Goal: Ask a question

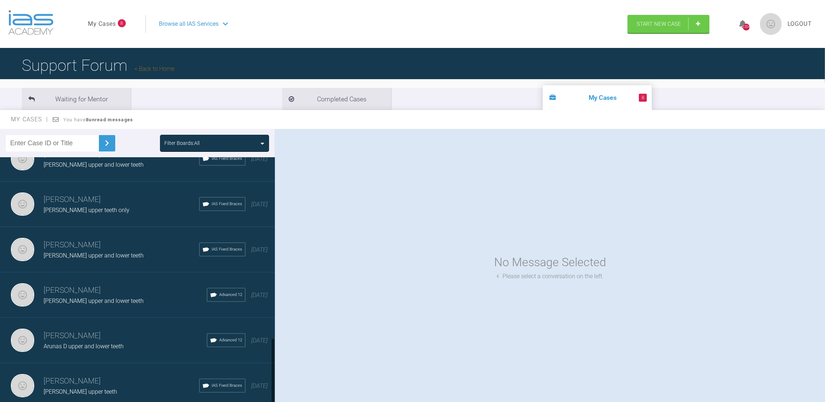
scroll to position [672, 0]
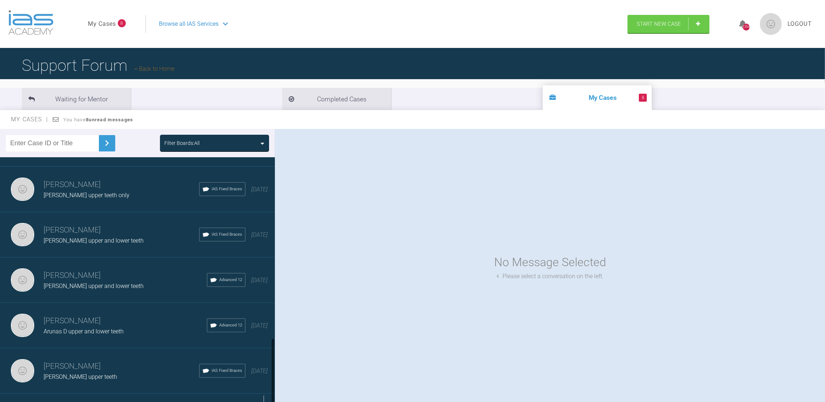
drag, startPoint x: 272, startPoint y: 187, endPoint x: 267, endPoint y: 392, distance: 205.0
click at [267, 392] on div "[PERSON_NAME] [PERSON_NAME] lower teeth IAS Fixed Braces [DATE] [PERSON_NAME] […" at bounding box center [137, 281] width 275 height 248
click at [161, 394] on div "Load more" at bounding box center [141, 405] width 283 height 23
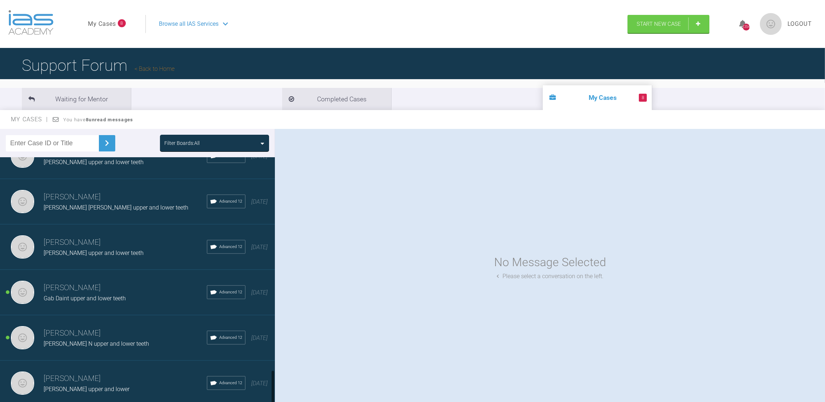
scroll to position [1570, 0]
drag, startPoint x: 272, startPoint y: 265, endPoint x: 271, endPoint y: 390, distance: 125.4
click at [271, 390] on div at bounding box center [272, 388] width 3 height 34
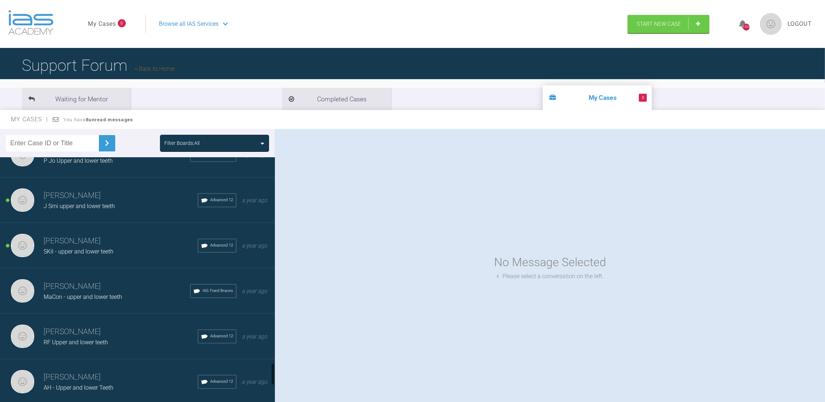
scroll to position [2259, 0]
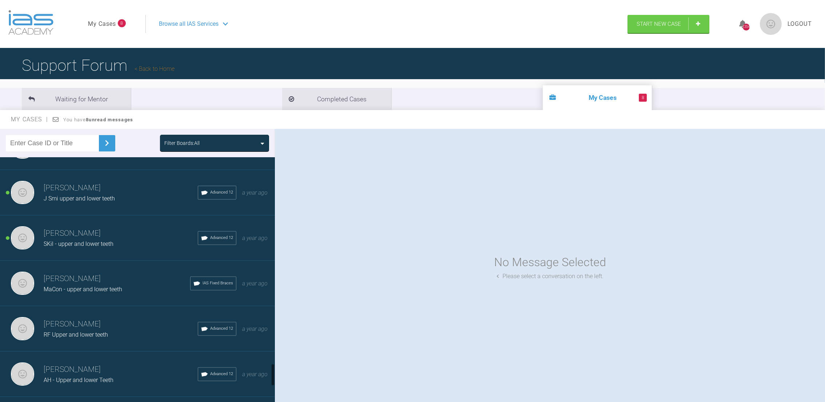
drag, startPoint x: 273, startPoint y: 313, endPoint x: 274, endPoint y: 375, distance: 62.5
click at [274, 375] on div at bounding box center [273, 281] width 4 height 248
click at [90, 318] on h3 "[PERSON_NAME]" at bounding box center [121, 324] width 154 height 12
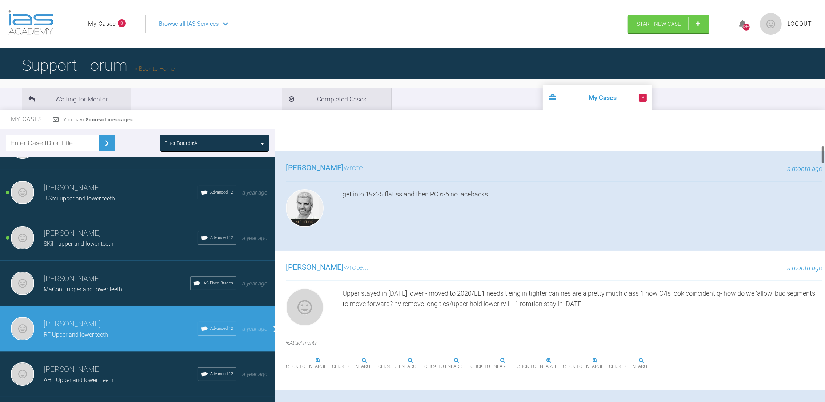
scroll to position [259, 0]
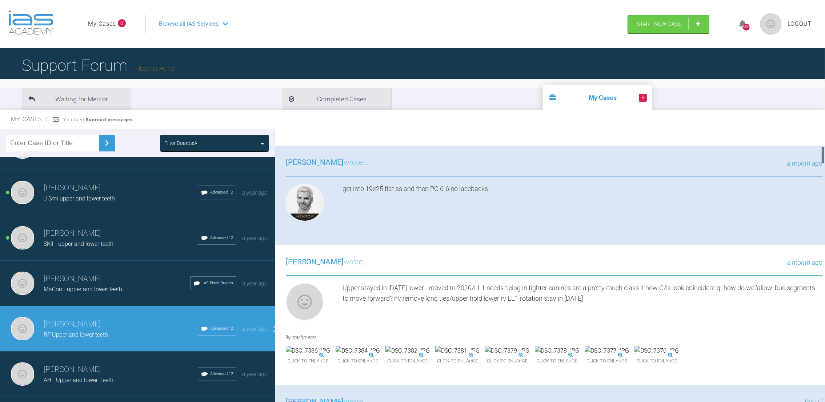
drag, startPoint x: 822, startPoint y: 136, endPoint x: 823, endPoint y: 153, distance: 17.5
click at [823, 153] on div at bounding box center [822, 155] width 3 height 18
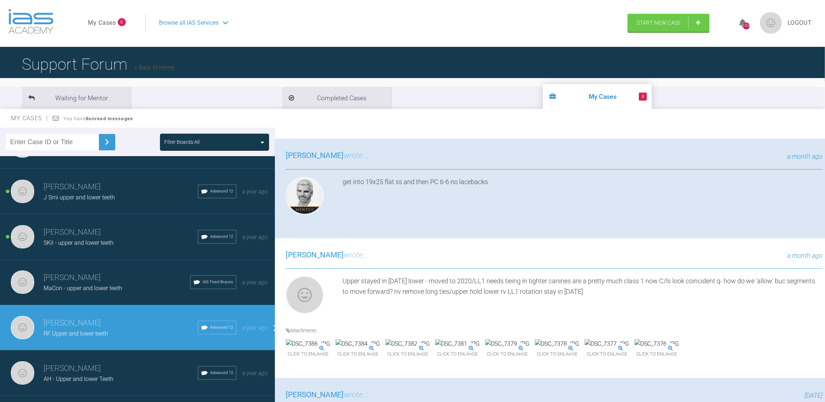
scroll to position [0, 0]
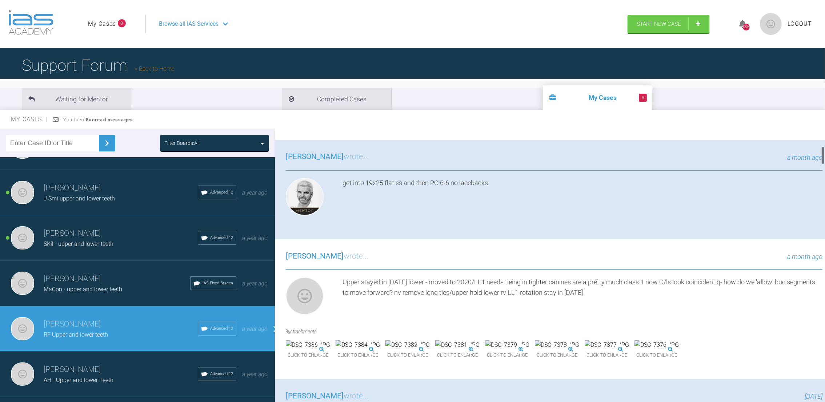
click at [380, 350] on img at bounding box center [357, 345] width 44 height 9
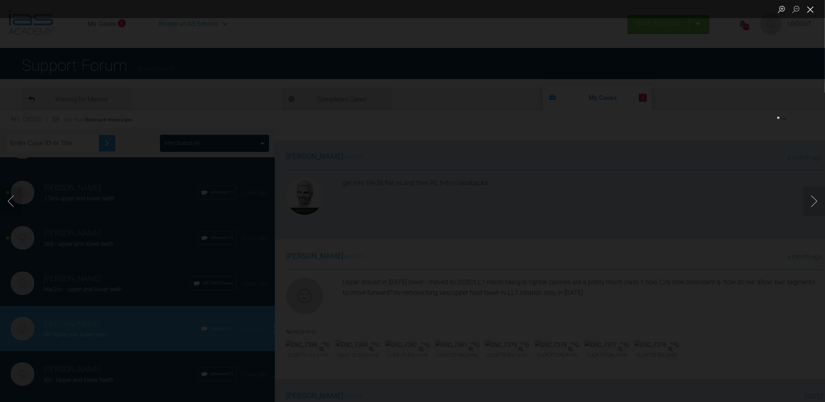
click at [298, 285] on img "Lightbox" at bounding box center [125, 201] width 346 height 169
click at [809, 11] on button "Close lightbox" at bounding box center [810, 9] width 15 height 13
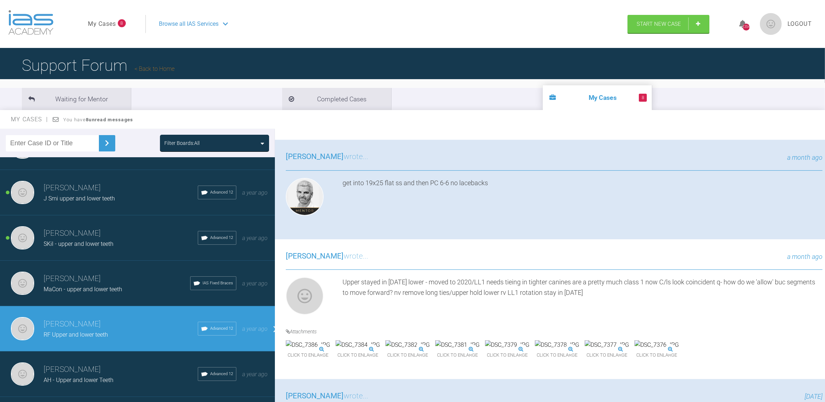
click at [430, 350] on img at bounding box center [407, 345] width 44 height 9
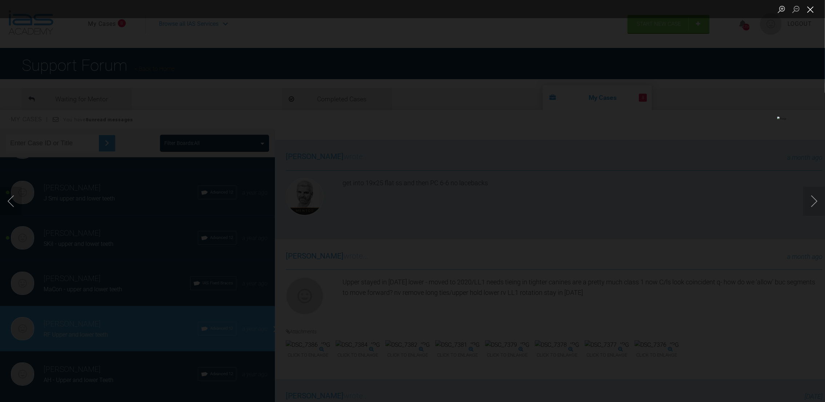
click at [813, 10] on button "Close lightbox" at bounding box center [810, 9] width 15 height 13
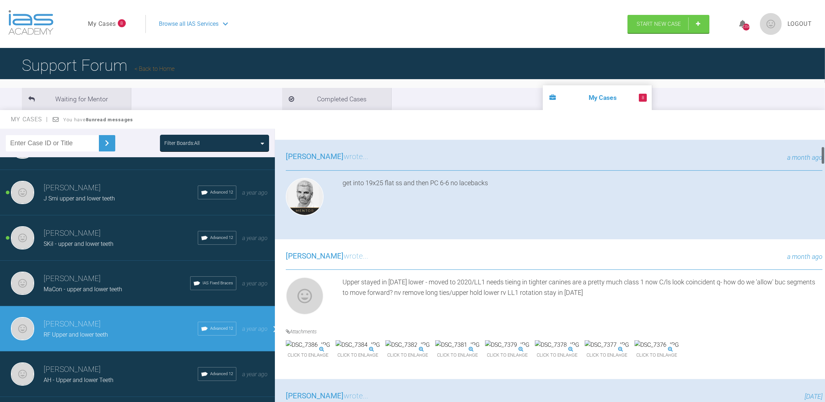
click at [821, 154] on div at bounding box center [822, 155] width 3 height 18
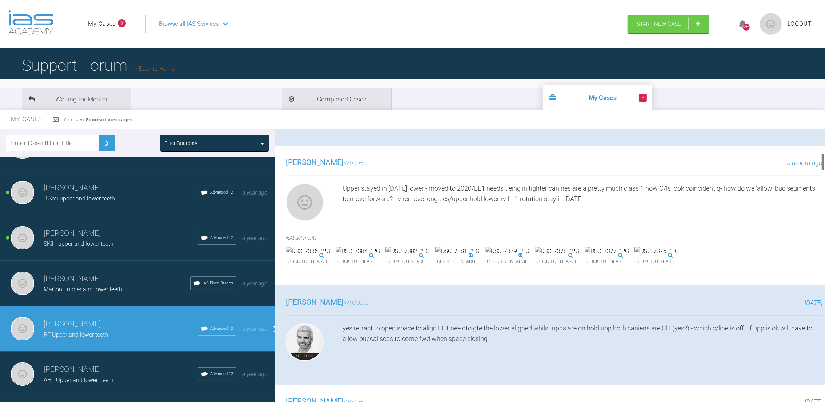
scroll to position [365, 0]
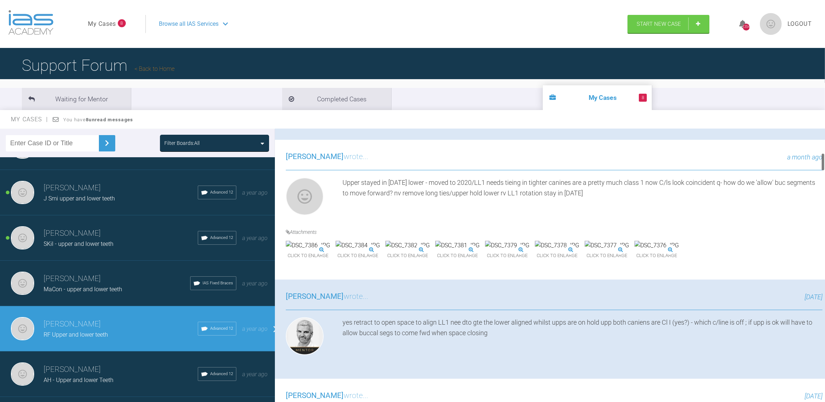
drag, startPoint x: 823, startPoint y: 155, endPoint x: 822, endPoint y: 162, distance: 6.6
click at [822, 162] on div at bounding box center [822, 162] width 3 height 18
click at [584, 250] on img at bounding box center [606, 245] width 44 height 9
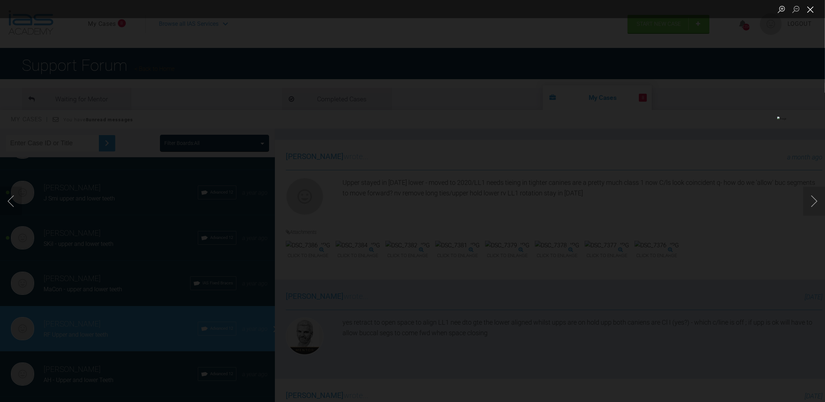
click at [812, 7] on button "Close lightbox" at bounding box center [810, 9] width 15 height 13
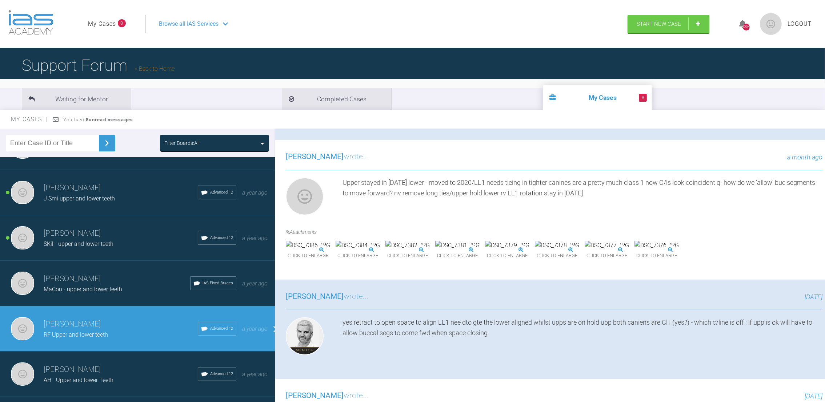
click at [529, 250] on img at bounding box center [507, 245] width 44 height 9
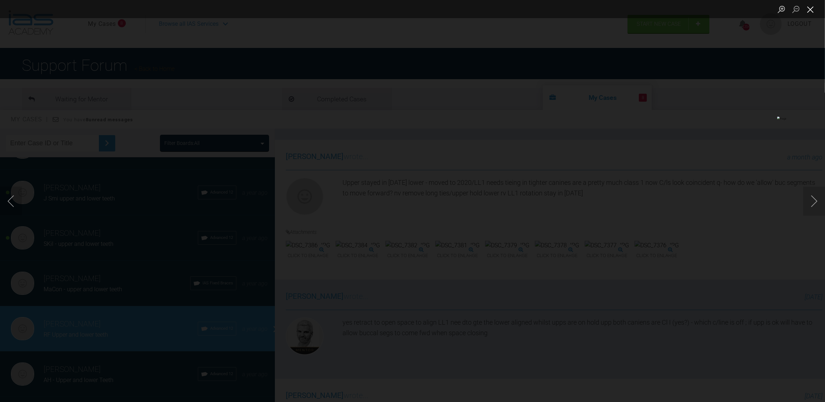
click at [810, 7] on button "Close lightbox" at bounding box center [810, 9] width 15 height 13
